Goal: Task Accomplishment & Management: Use online tool/utility

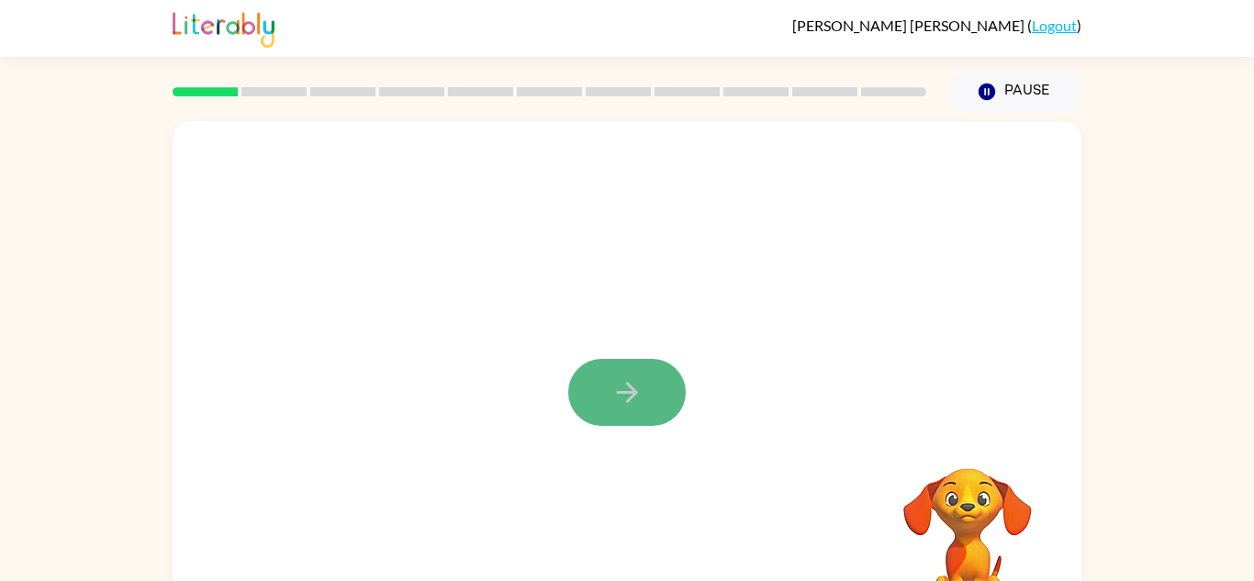
click at [658, 370] on button "button" at bounding box center [626, 392] width 117 height 67
click at [903, 511] on video "Your browser must support playing .mp4 files to use Literably. Please try using…" at bounding box center [968, 532] width 184 height 184
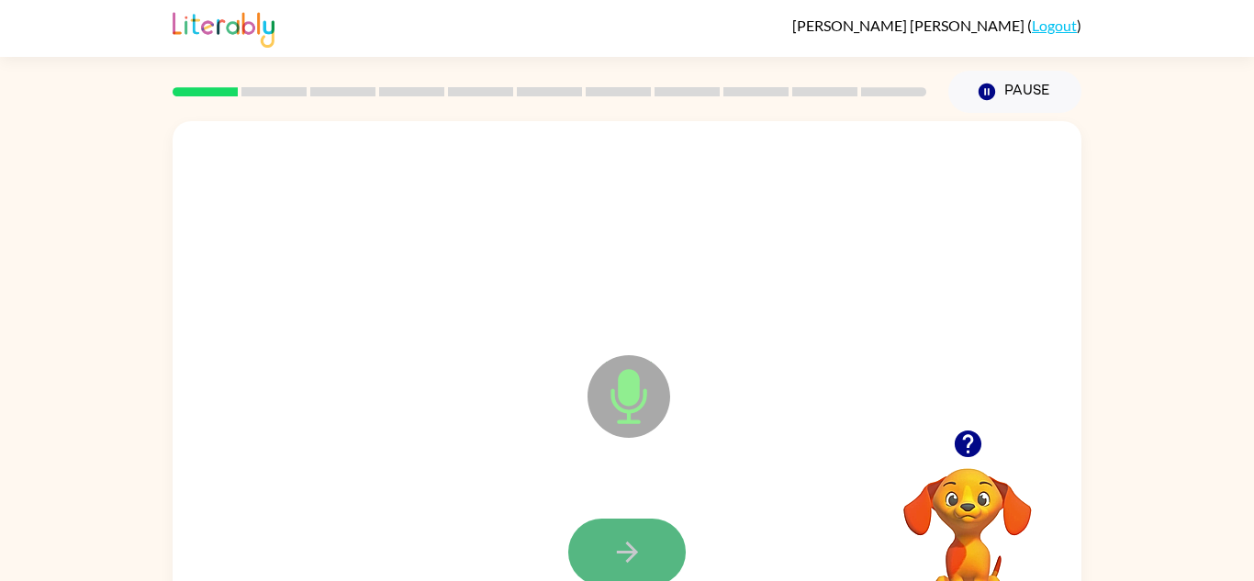
click at [614, 540] on icon "button" at bounding box center [627, 552] width 32 height 32
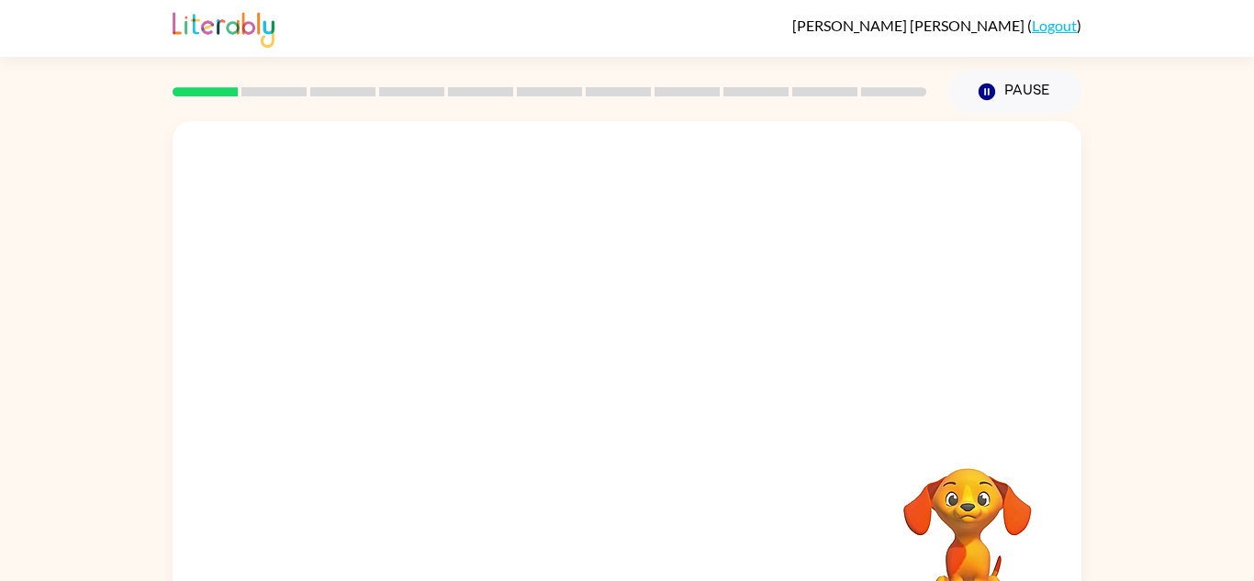
click at [614, 541] on div "Your browser must support playing .mp4 files to use Literably. Please try using…" at bounding box center [627, 383] width 909 height 524
click at [614, 541] on div at bounding box center [626, 552] width 117 height 67
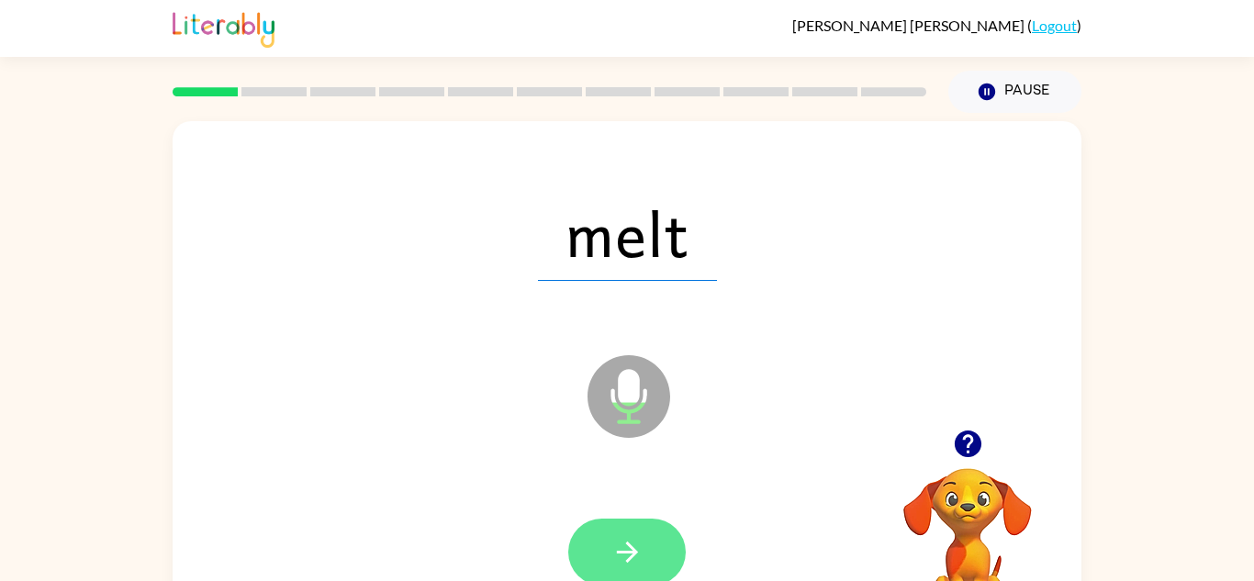
click at [607, 533] on button "button" at bounding box center [626, 552] width 117 height 67
click at [625, 531] on button "button" at bounding box center [626, 552] width 117 height 67
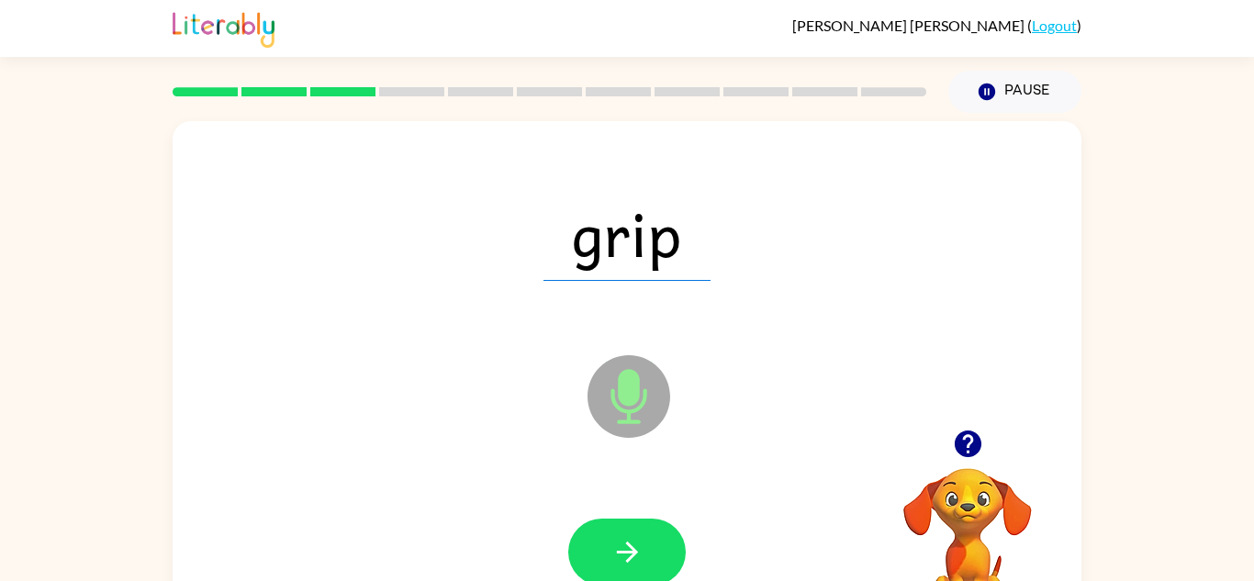
click at [614, 281] on div "grip" at bounding box center [627, 233] width 872 height 151
click at [637, 545] on icon "button" at bounding box center [627, 552] width 32 height 32
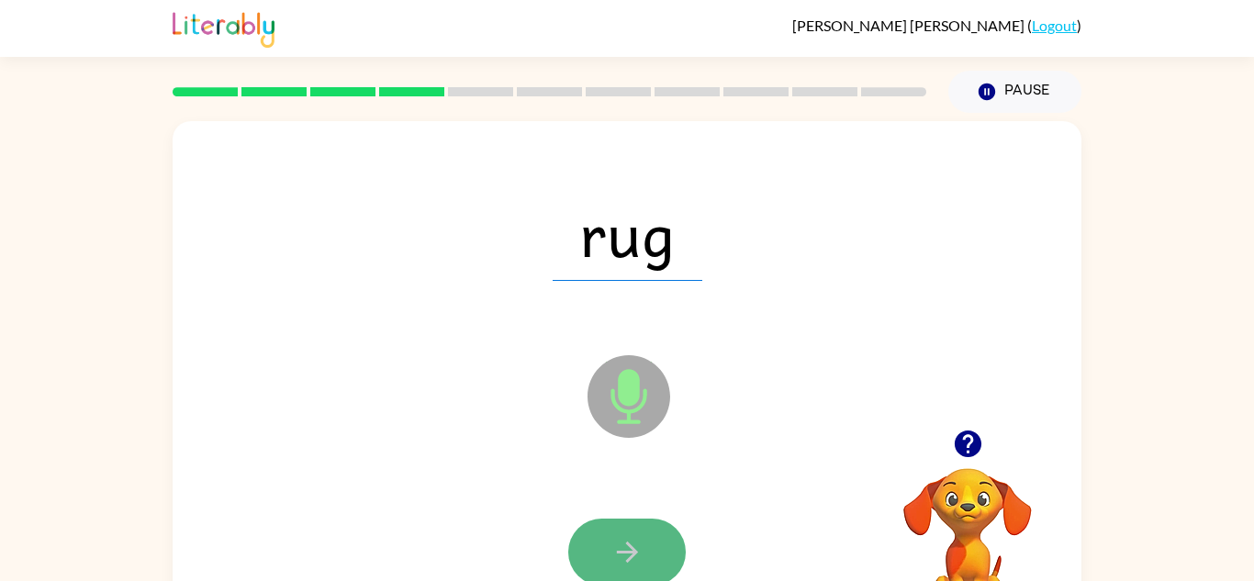
click at [655, 526] on button "button" at bounding box center [626, 552] width 117 height 67
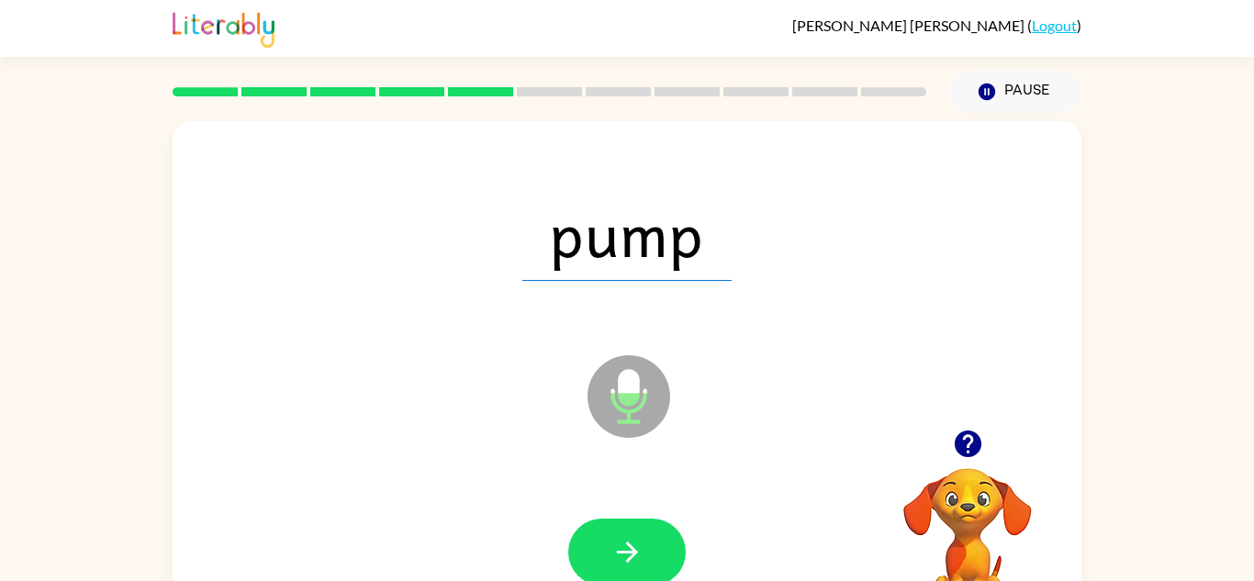
click at [655, 526] on button "button" at bounding box center [626, 552] width 117 height 67
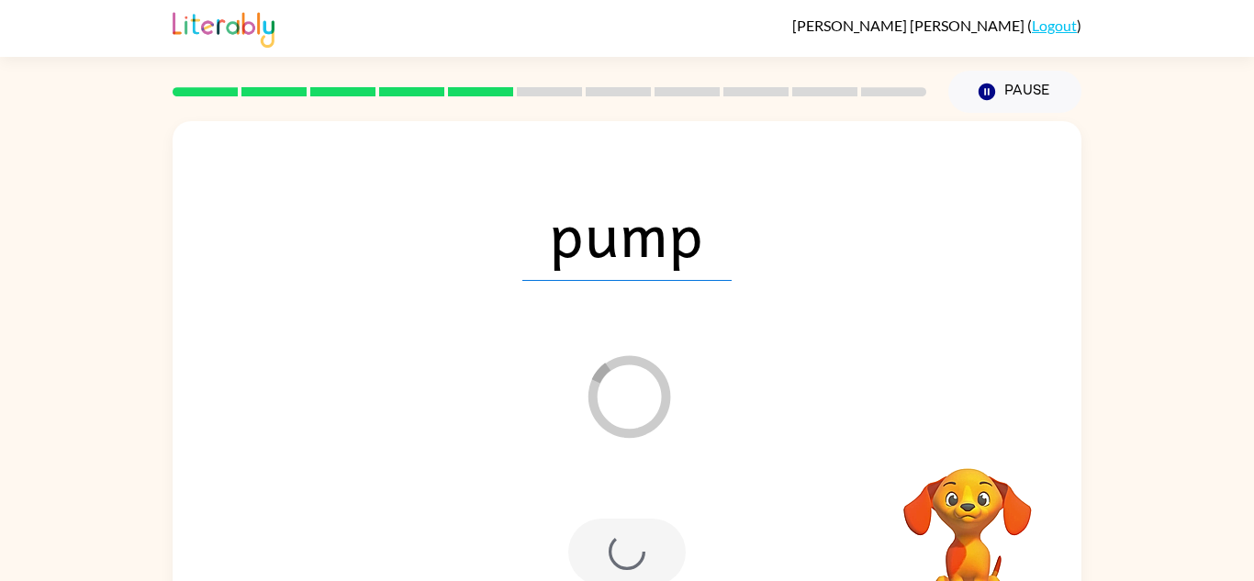
click at [650, 540] on div at bounding box center [626, 552] width 117 height 67
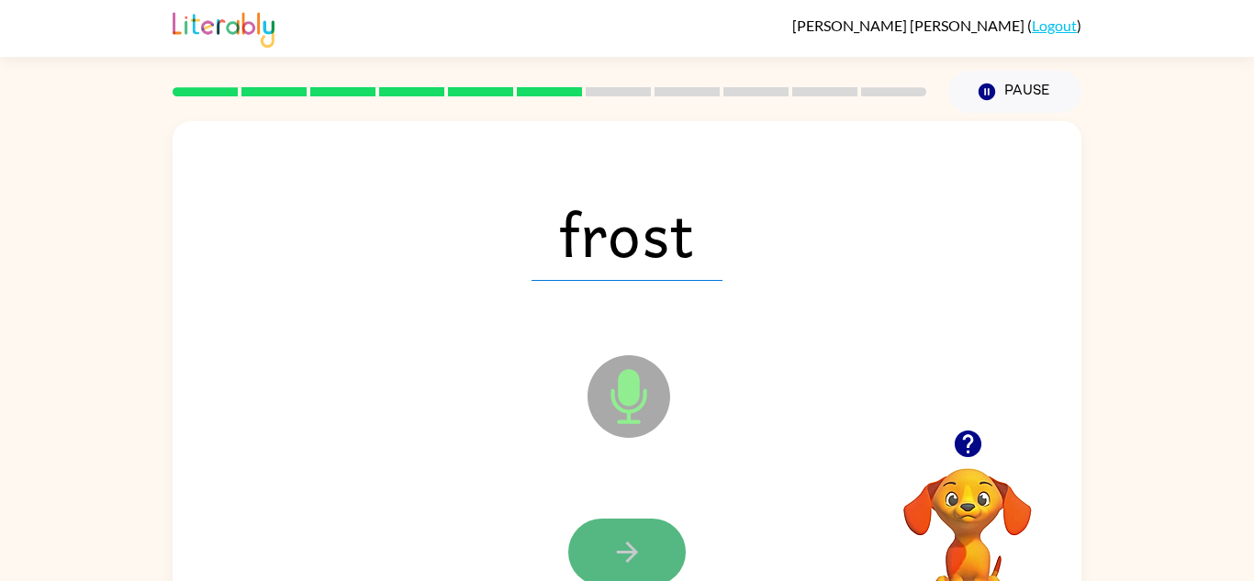
click at [659, 539] on button "button" at bounding box center [626, 552] width 117 height 67
click at [609, 526] on button "button" at bounding box center [626, 552] width 117 height 67
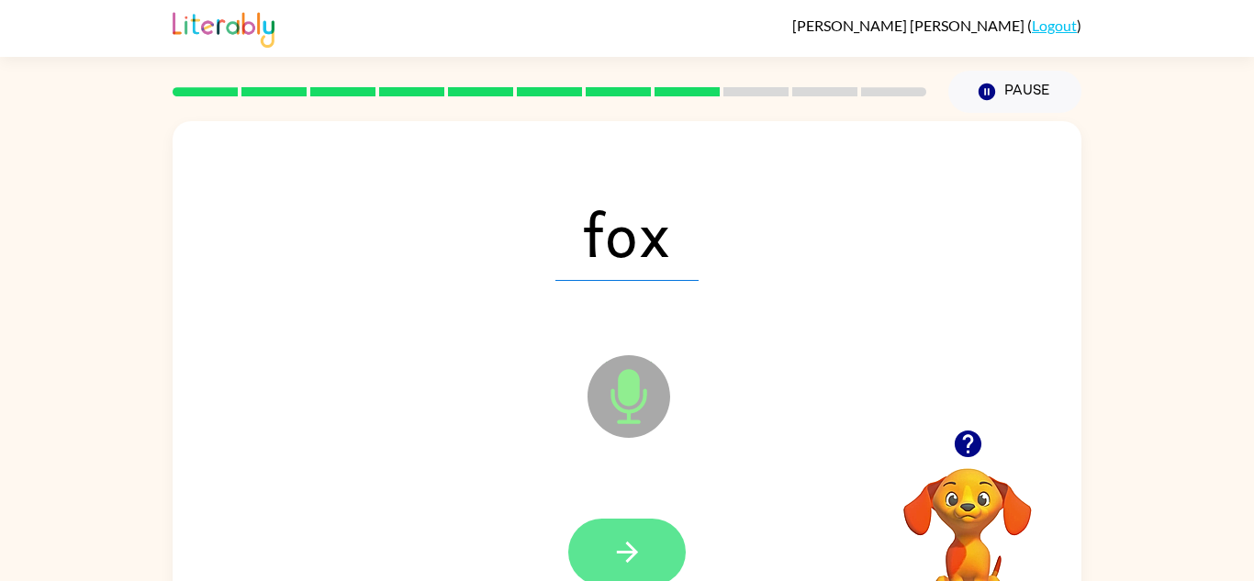
click at [584, 563] on button "button" at bounding box center [626, 552] width 117 height 67
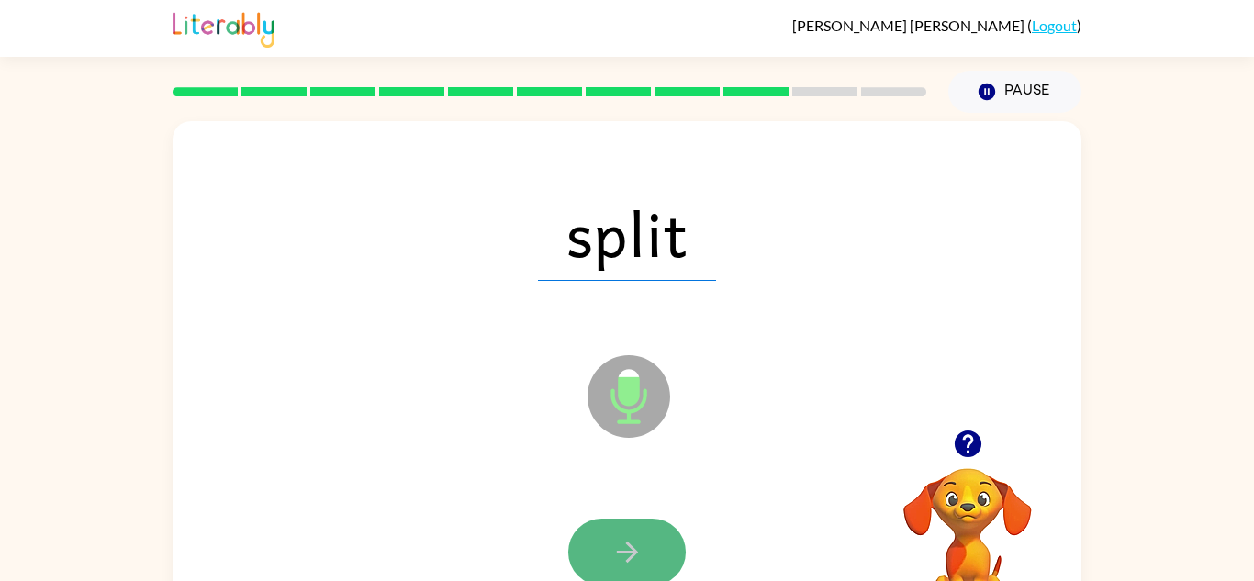
click at [597, 549] on button "button" at bounding box center [626, 552] width 117 height 67
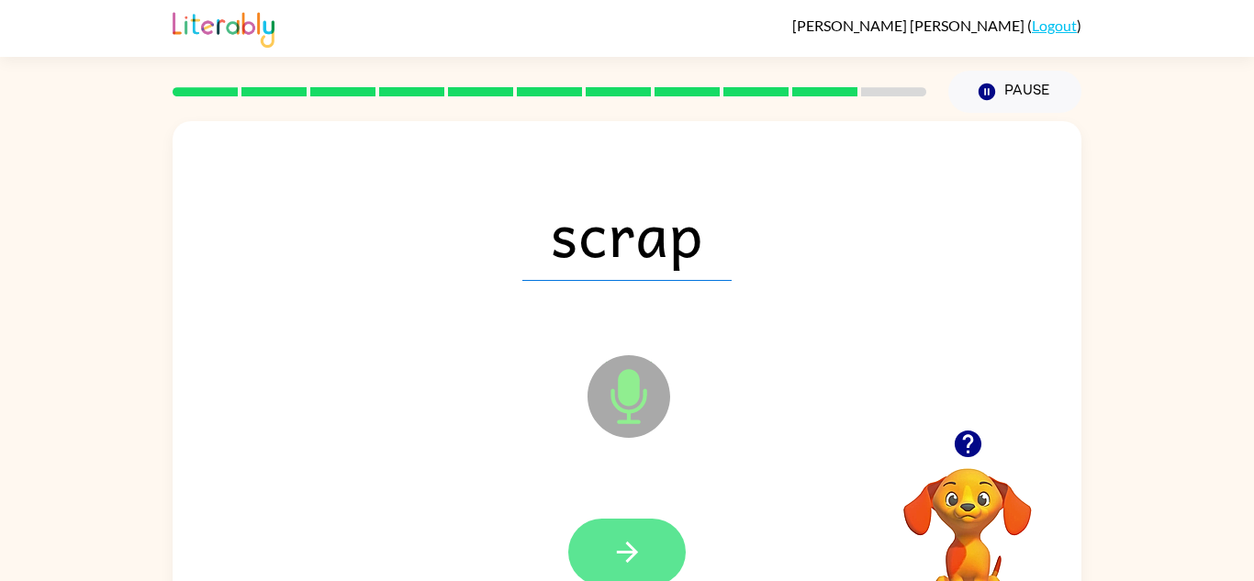
click at [656, 576] on button "button" at bounding box center [626, 552] width 117 height 67
